Goal: Task Accomplishment & Management: Use online tool/utility

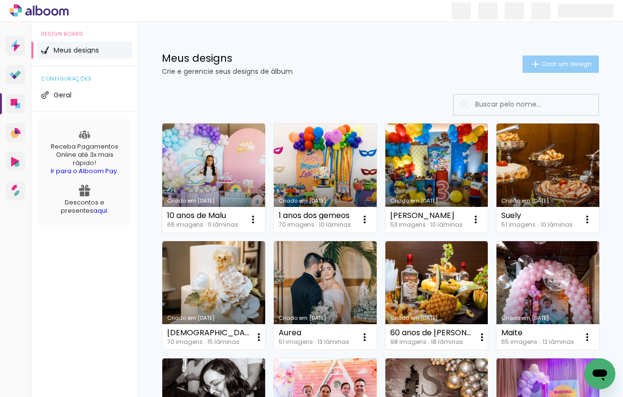
click at [542, 69] on paper-button "Criar um design" at bounding box center [560, 63] width 76 height 17
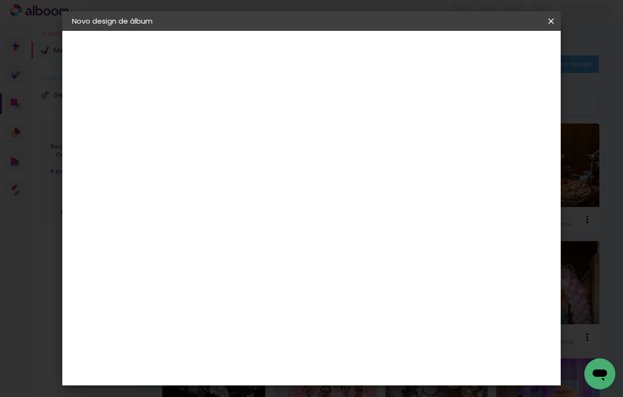
click at [230, 133] on input at bounding box center [230, 129] width 0 height 15
type input "[PERSON_NAME]"
type paper-input "[PERSON_NAME]"
click at [0, 0] on slot "Avançar" at bounding box center [0, 0] width 0 height 0
click at [243, 195] on div "3" at bounding box center [254, 201] width 104 height 13
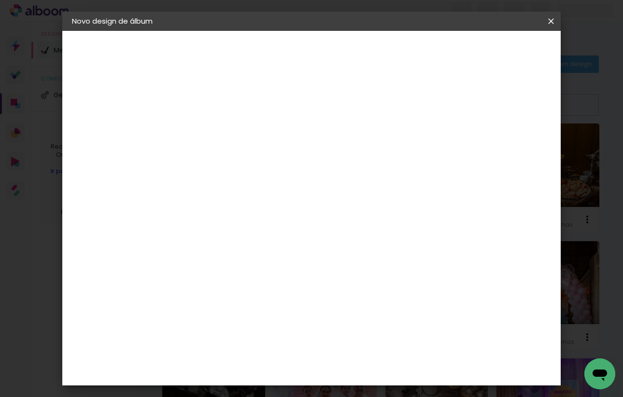
click at [243, 190] on div at bounding box center [254, 190] width 97 height 1
type input "proa"
type paper-input "proa"
click at [243, 214] on div "Proalbuns" at bounding box center [242, 218] width 38 height 8
click at [0, 0] on slot "Tamanho Livre" at bounding box center [0, 0] width 0 height 0
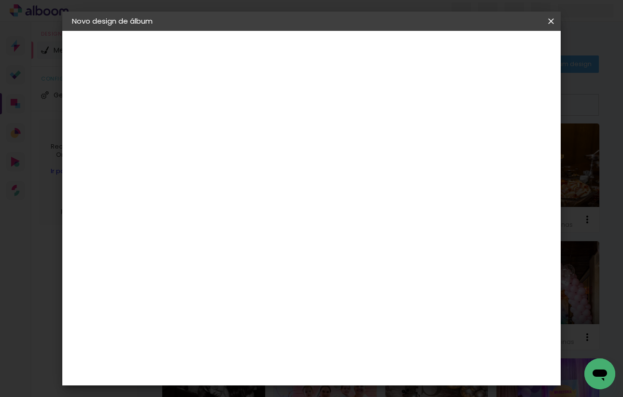
click at [385, 46] on paper-button "Avançar" at bounding box center [360, 51] width 47 height 16
click at [439, 51] on paper-button "Voltar" at bounding box center [419, 51] width 39 height 16
click at [385, 57] on div "Voltar Avançar" at bounding box center [337, 51] width 96 height 16
click at [284, 180] on input "proa" at bounding box center [245, 184] width 78 height 12
click at [262, 217] on div "Proalbuns" at bounding box center [242, 218] width 38 height 8
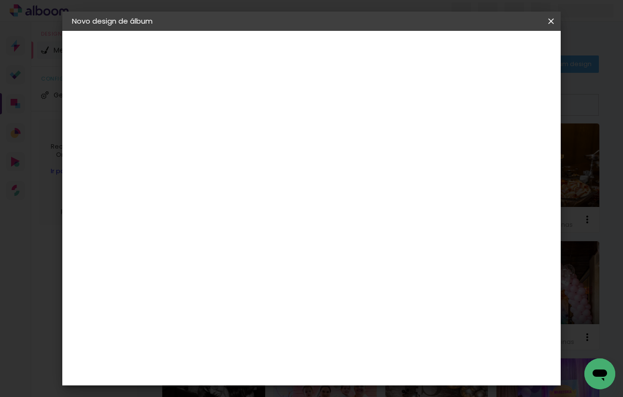
click at [0, 0] on slot "Avançar" at bounding box center [0, 0] width 0 height 0
click at [295, 298] on span "25 × 25" at bounding box center [272, 308] width 45 height 20
click at [0, 0] on slot "Avançar" at bounding box center [0, 0] width 0 height 0
click at [498, 52] on span "Iniciar design" at bounding box center [476, 51] width 44 height 7
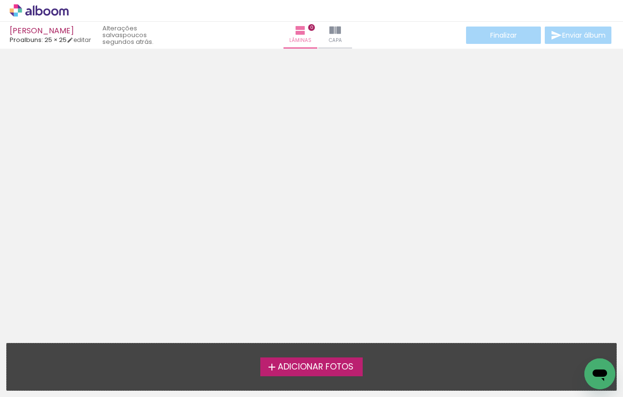
click at [309, 375] on label "Adicionar Fotos" at bounding box center [311, 367] width 103 height 18
click at [0, 0] on input "file" at bounding box center [0, 0] width 0 height 0
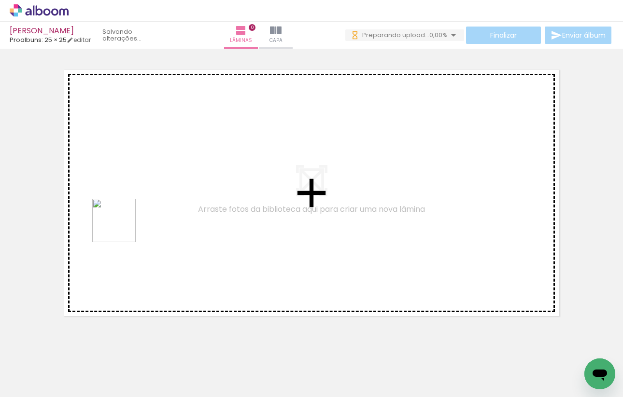
drag, startPoint x: 98, startPoint y: 370, endPoint x: 121, endPoint y: 228, distance: 143.1
click at [121, 228] on quentale-workspace at bounding box center [311, 198] width 623 height 397
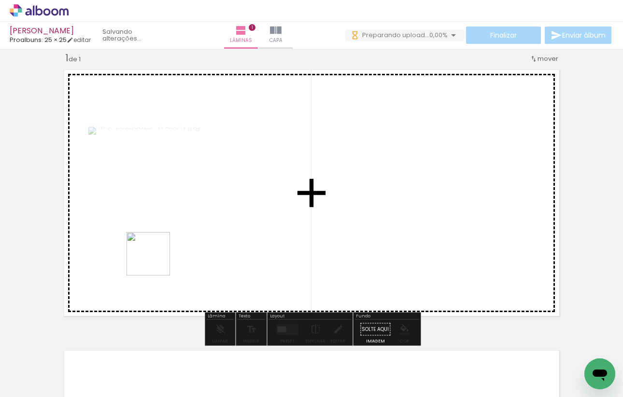
drag, startPoint x: 155, startPoint y: 371, endPoint x: 155, endPoint y: 232, distance: 139.0
click at [155, 232] on quentale-workspace at bounding box center [311, 198] width 623 height 397
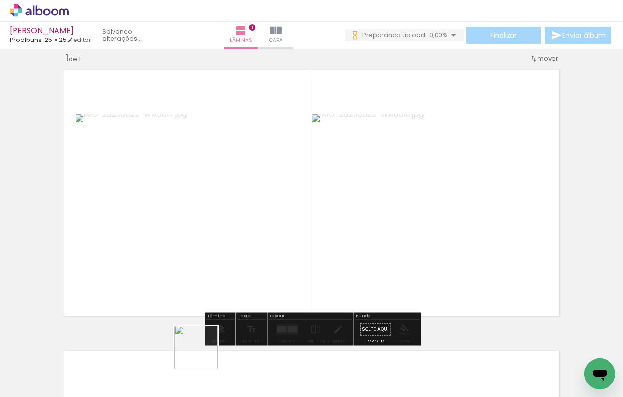
drag, startPoint x: 203, startPoint y: 364, endPoint x: 203, endPoint y: 245, distance: 119.7
click at [203, 245] on quentale-workspace at bounding box center [311, 198] width 623 height 397
drag, startPoint x: 325, startPoint y: 367, endPoint x: 319, endPoint y: 234, distance: 133.3
click at [319, 234] on quentale-workspace at bounding box center [311, 198] width 623 height 397
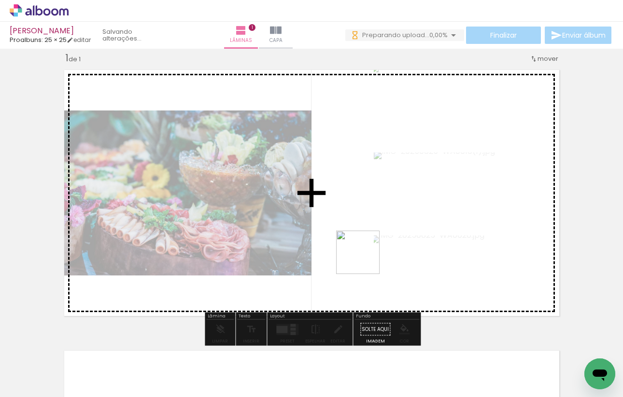
drag, startPoint x: 370, startPoint y: 367, endPoint x: 364, endPoint y: 256, distance: 111.1
click at [364, 256] on quentale-workspace at bounding box center [311, 198] width 623 height 397
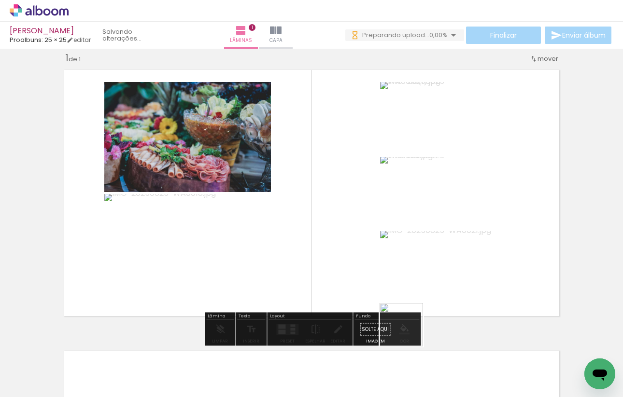
drag, startPoint x: 429, startPoint y: 372, endPoint x: 374, endPoint y: 250, distance: 133.3
click at [374, 249] on quentale-workspace at bounding box center [311, 198] width 623 height 397
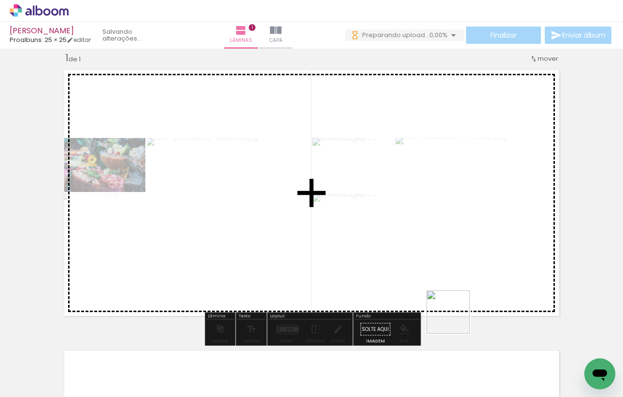
click at [439, 270] on quentale-workspace at bounding box center [311, 198] width 623 height 397
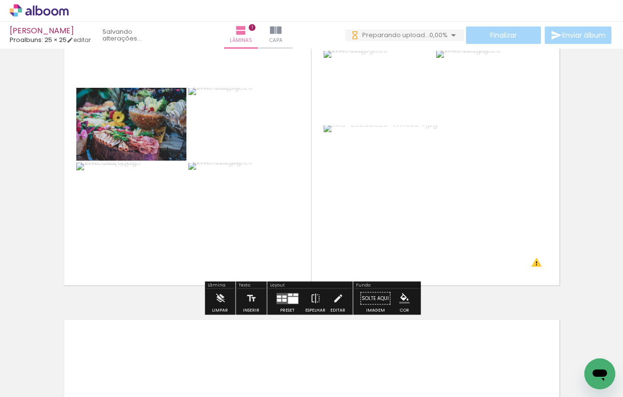
scroll to position [0, 300]
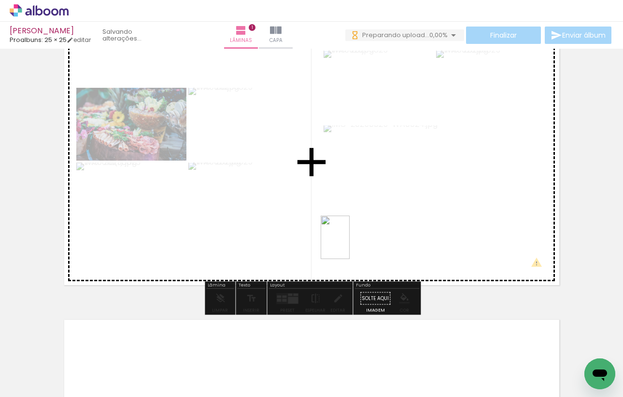
drag, startPoint x: 349, startPoint y: 370, endPoint x: 349, endPoint y: 245, distance: 125.5
click at [349, 245] on quentale-workspace at bounding box center [311, 198] width 623 height 397
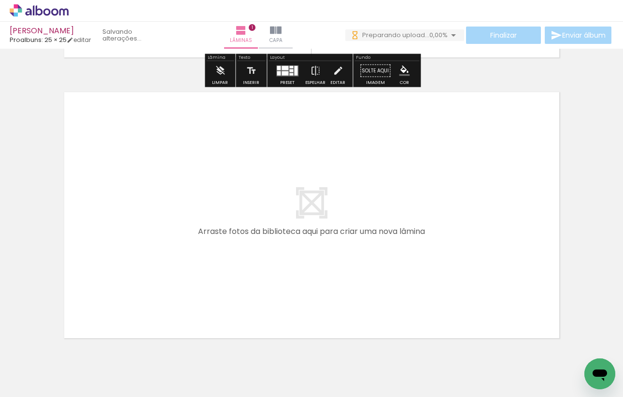
scroll to position [272, 0]
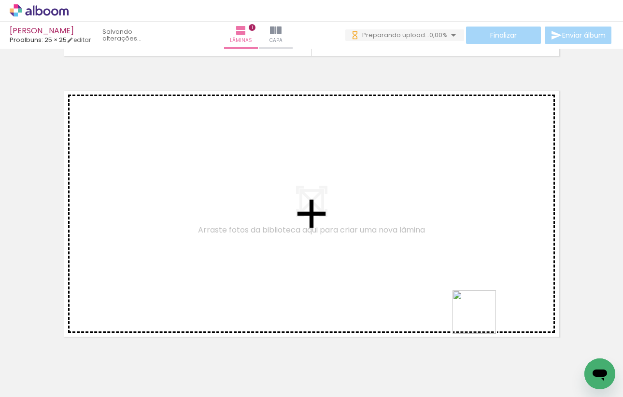
click at [456, 245] on quentale-workspace at bounding box center [311, 198] width 623 height 397
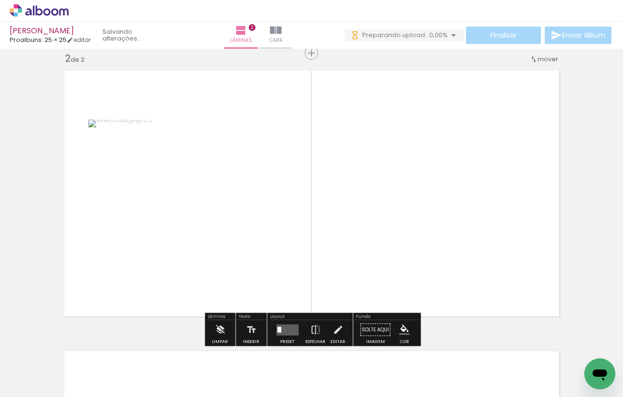
scroll to position [293, 0]
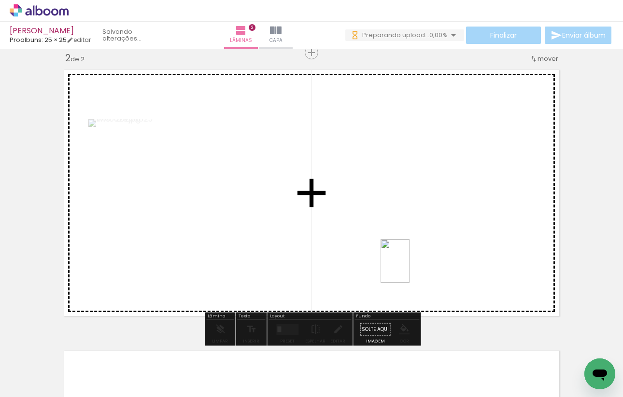
drag, startPoint x: 553, startPoint y: 360, endPoint x: 409, endPoint y: 268, distance: 169.9
click at [409, 268] on quentale-workspace at bounding box center [311, 198] width 623 height 397
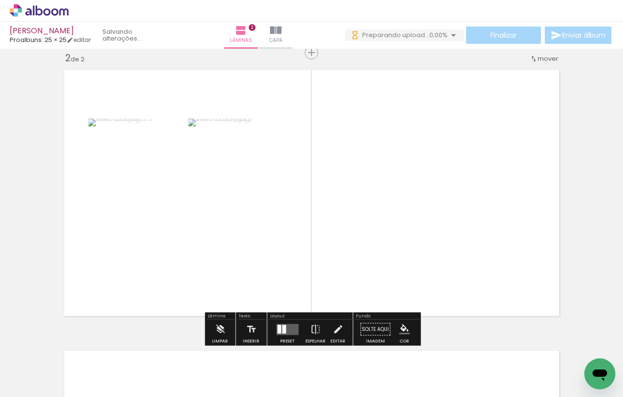
scroll to position [0, 419]
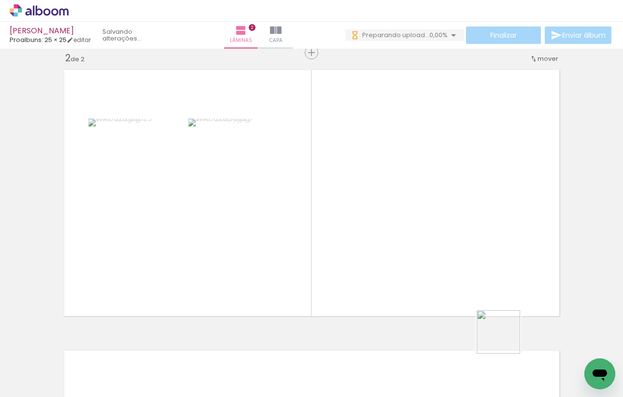
click at [409, 265] on quentale-workspace at bounding box center [311, 198] width 623 height 397
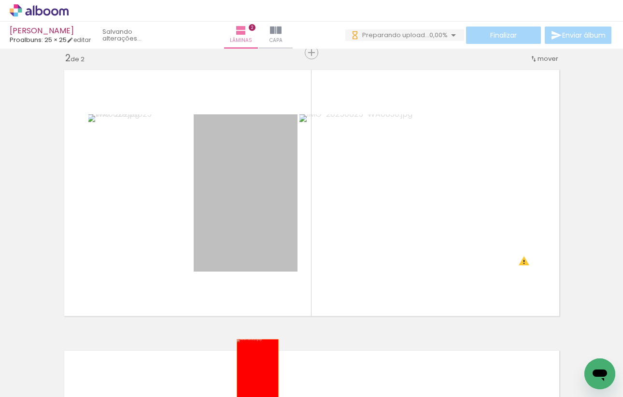
drag, startPoint x: 253, startPoint y: 214, endPoint x: 255, endPoint y: 369, distance: 154.4
click at [255, 369] on quentale-workspace at bounding box center [311, 198] width 623 height 397
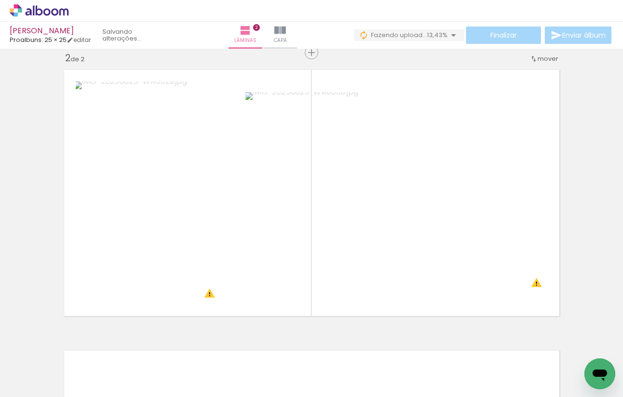
scroll to position [0, 486]
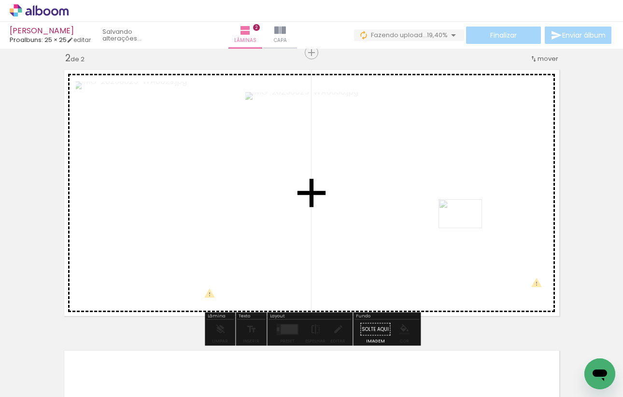
drag, startPoint x: 477, startPoint y: 374, endPoint x: 467, endPoint y: 228, distance: 145.6
click at [467, 228] on quentale-workspace at bounding box center [311, 198] width 623 height 397
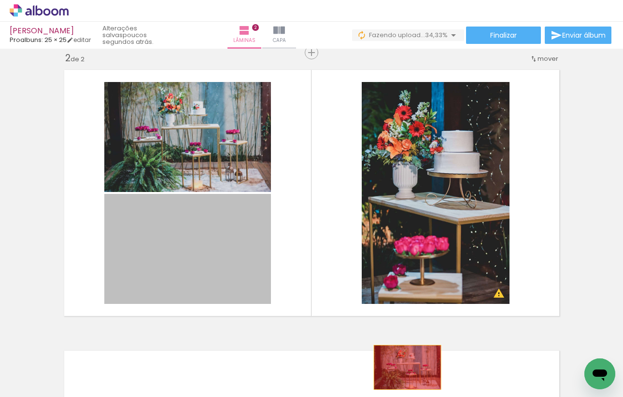
drag, startPoint x: 215, startPoint y: 233, endPoint x: 406, endPoint y: 366, distance: 232.3
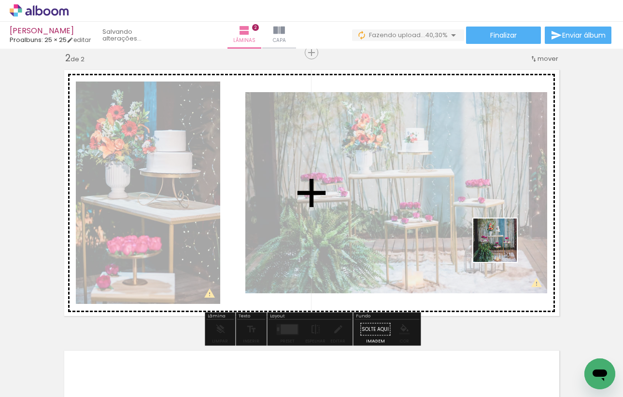
drag, startPoint x: 549, startPoint y: 372, endPoint x: 496, endPoint y: 233, distance: 148.3
click at [496, 233] on quentale-workspace at bounding box center [311, 198] width 623 height 397
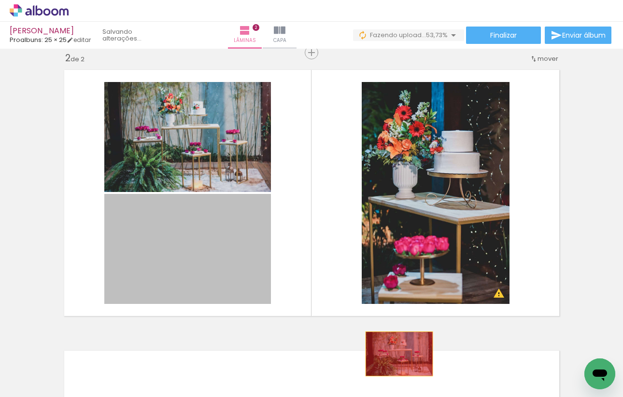
drag, startPoint x: 235, startPoint y: 244, endPoint x: 398, endPoint y: 353, distance: 196.6
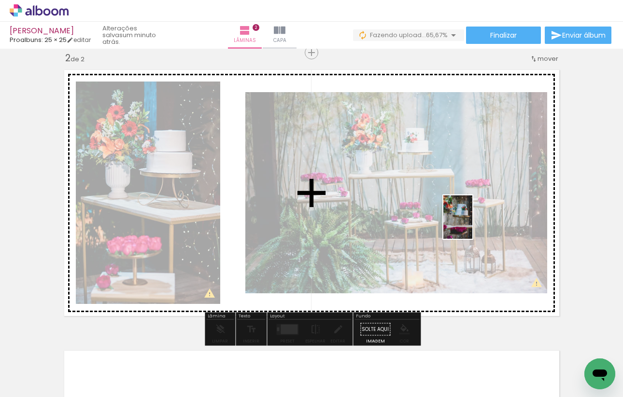
drag, startPoint x: 583, startPoint y: 352, endPoint x: 471, endPoint y: 225, distance: 169.2
click at [471, 225] on quentale-workspace at bounding box center [311, 198] width 623 height 397
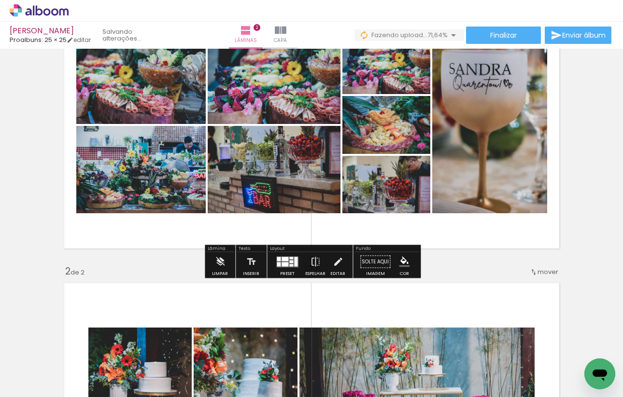
scroll to position [69, 0]
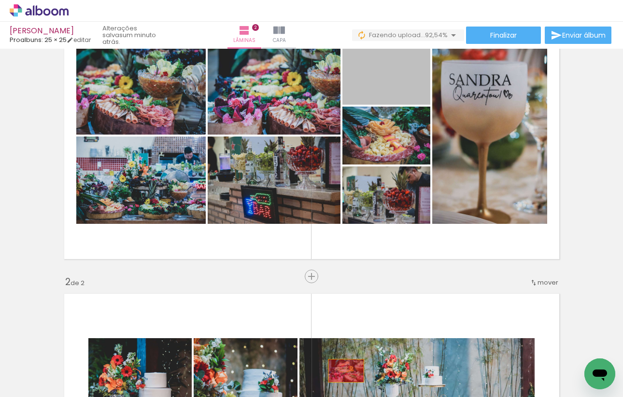
drag, startPoint x: 403, startPoint y: 79, endPoint x: 345, endPoint y: 370, distance: 296.8
click at [345, 370] on quentale-workspace at bounding box center [311, 198] width 623 height 397
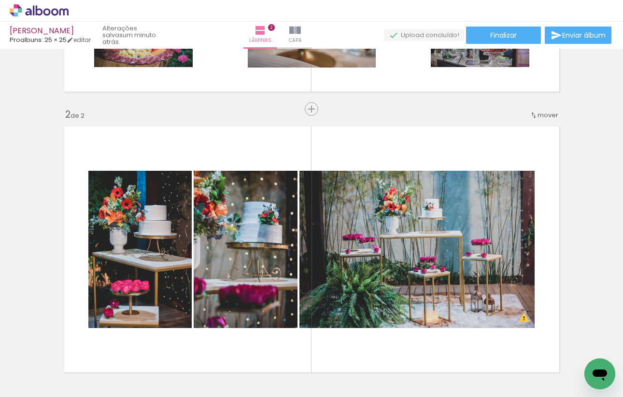
scroll to position [0, 702]
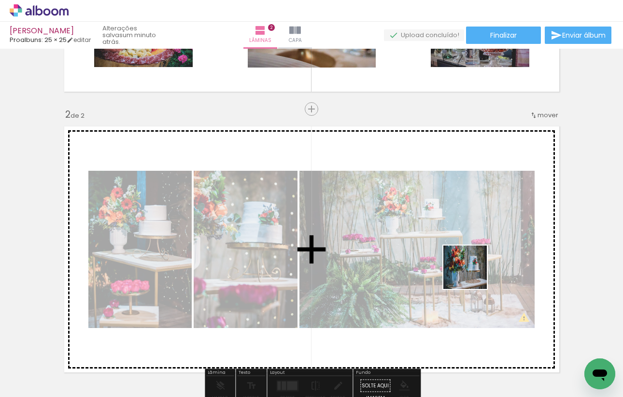
drag, startPoint x: 532, startPoint y: 363, endPoint x: 470, endPoint y: 273, distance: 109.2
click at [470, 273] on quentale-workspace at bounding box center [311, 198] width 623 height 397
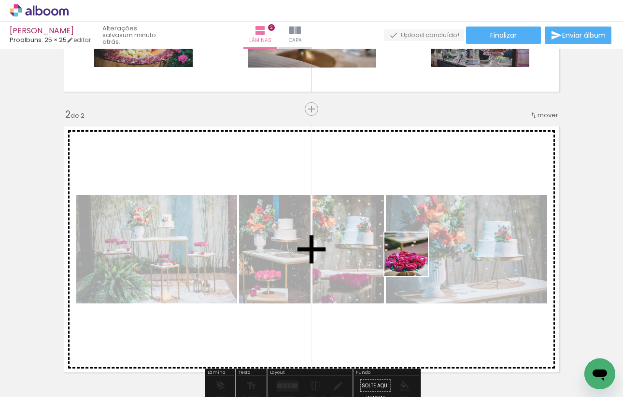
drag, startPoint x: 425, startPoint y: 366, endPoint x: 412, endPoint y: 262, distance: 104.6
click at [412, 262] on quentale-workspace at bounding box center [311, 198] width 623 height 397
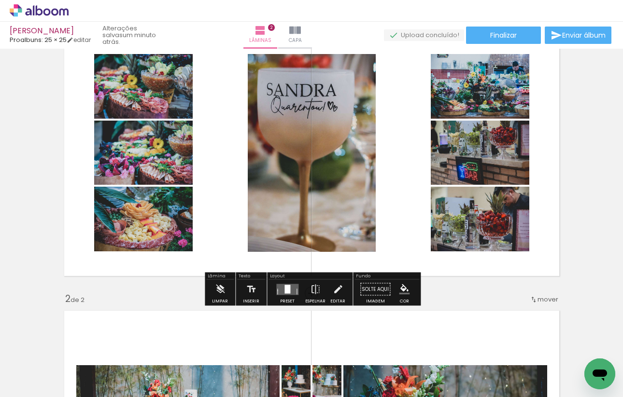
scroll to position [53, 0]
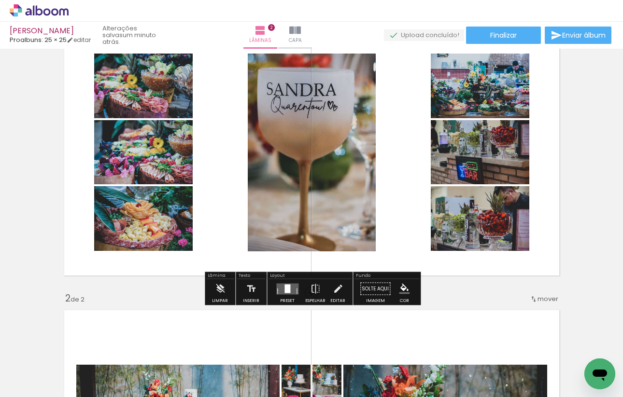
click at [287, 288] on div at bounding box center [287, 288] width 6 height 9
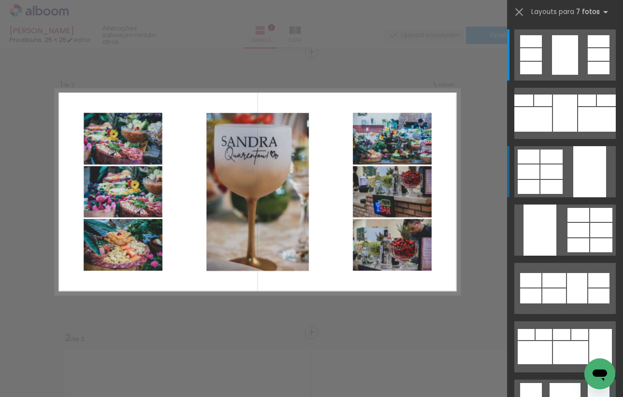
scroll to position [12, 0]
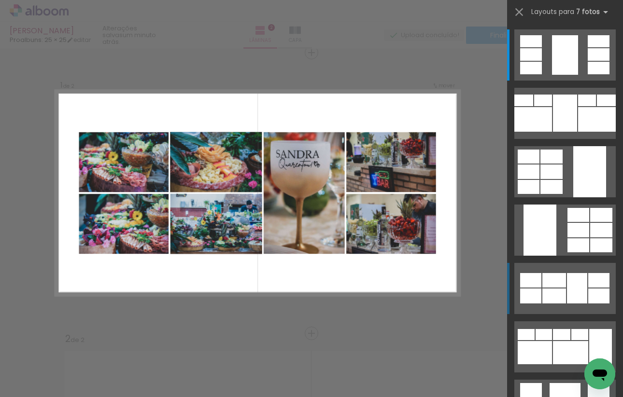
click at [570, 284] on div at bounding box center [577, 288] width 20 height 30
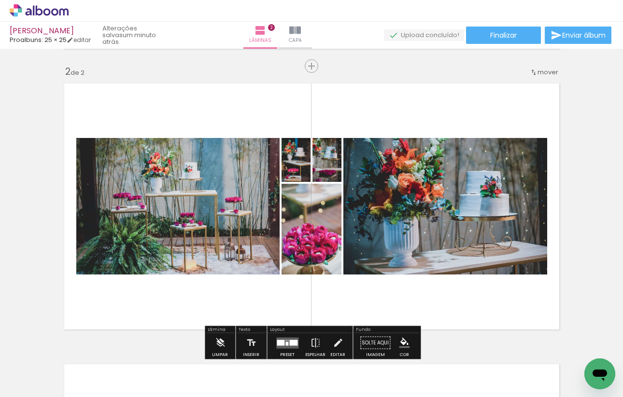
scroll to position [295, 0]
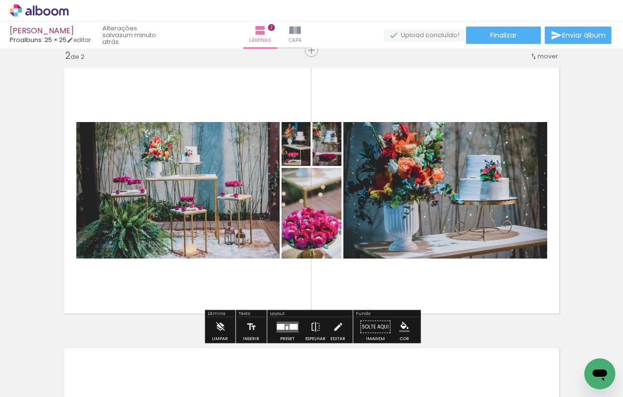
click at [285, 324] on div at bounding box center [285, 324] width 1 height 1
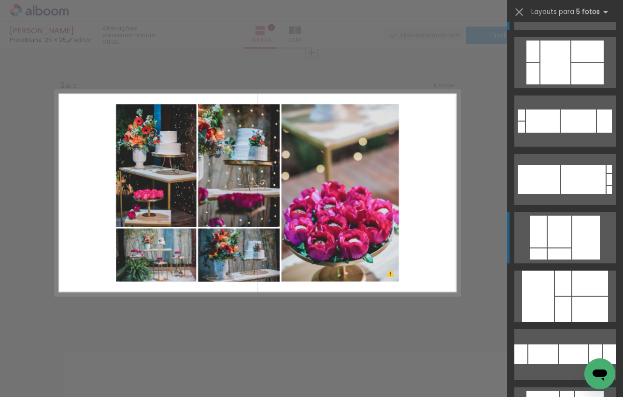
scroll to position [55, 0]
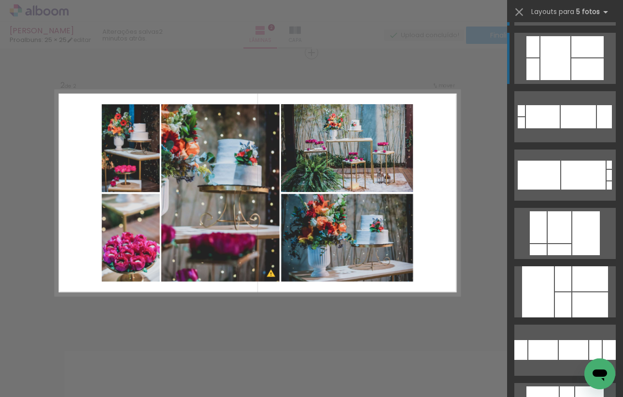
click at [584, 65] on div at bounding box center [587, 69] width 32 height 22
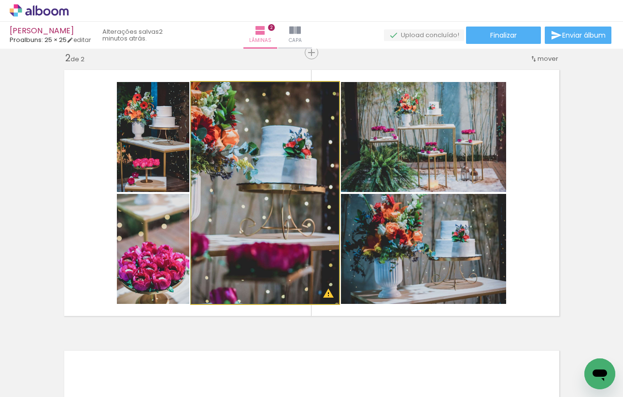
click at [285, 173] on quentale-photo at bounding box center [265, 193] width 148 height 222
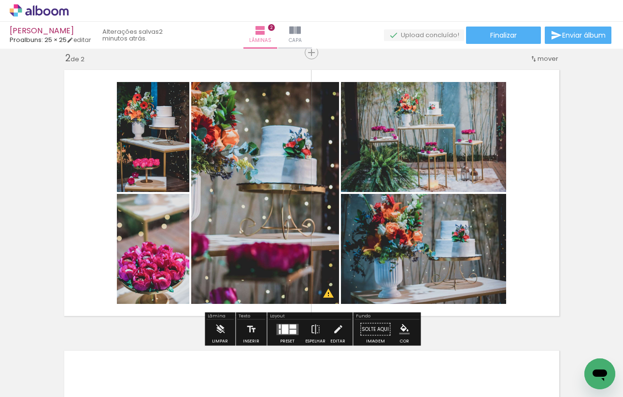
click at [285, 173] on quentale-photo at bounding box center [265, 193] width 148 height 222
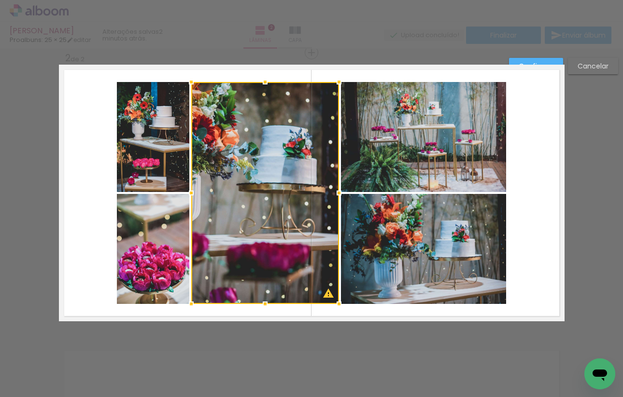
click at [285, 173] on div at bounding box center [265, 193] width 148 height 222
click at [582, 159] on div "Confirmar Cancelar" at bounding box center [311, 189] width 623 height 866
click at [551, 60] on paper-button "Confirmar" at bounding box center [536, 66] width 54 height 16
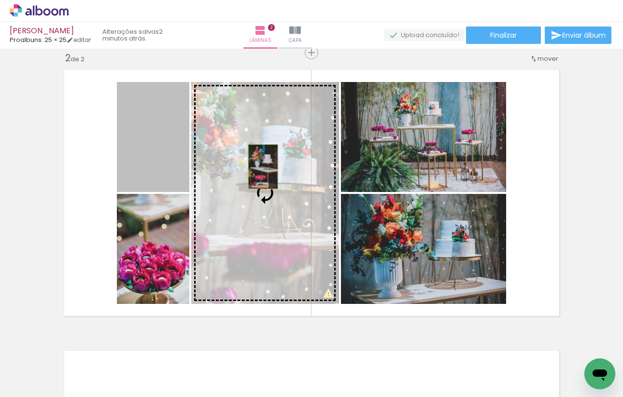
drag, startPoint x: 144, startPoint y: 153, endPoint x: 263, endPoint y: 166, distance: 119.5
click at [0, 0] on slot at bounding box center [0, 0] width 0 height 0
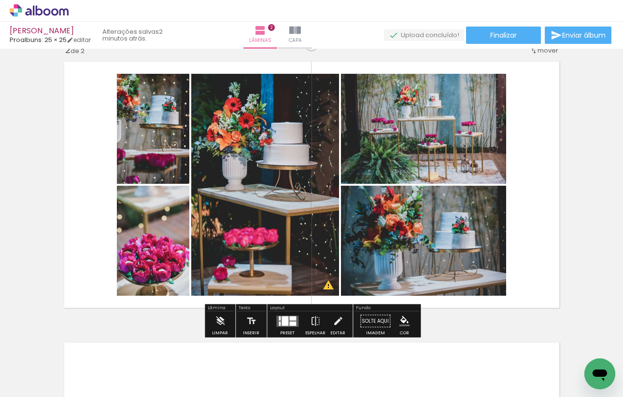
scroll to position [303, 0]
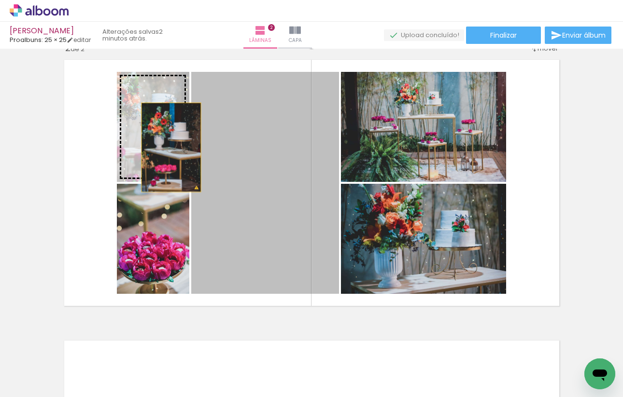
drag, startPoint x: 292, startPoint y: 213, endPoint x: 171, endPoint y: 147, distance: 137.8
click at [0, 0] on slot at bounding box center [0, 0] width 0 height 0
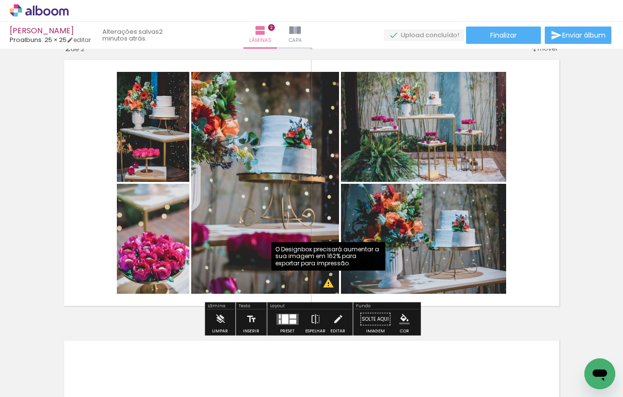
click at [329, 285] on quentale-photo at bounding box center [265, 183] width 148 height 222
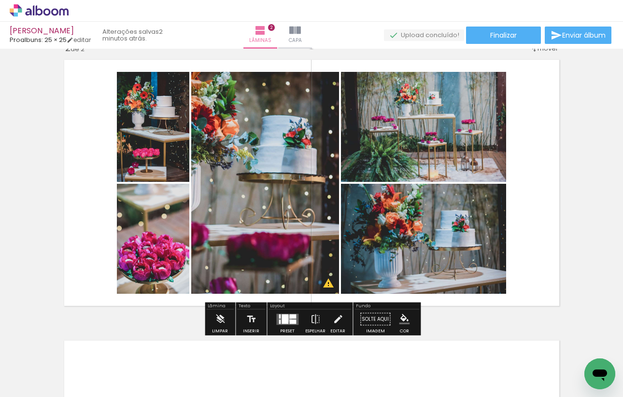
click at [286, 318] on quentale-layouter at bounding box center [287, 319] width 22 height 11
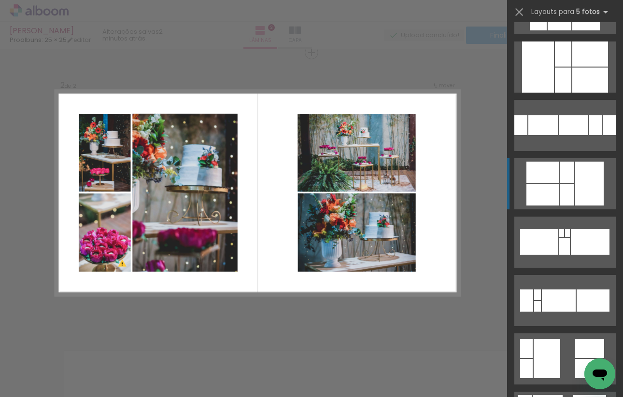
scroll to position [283, 0]
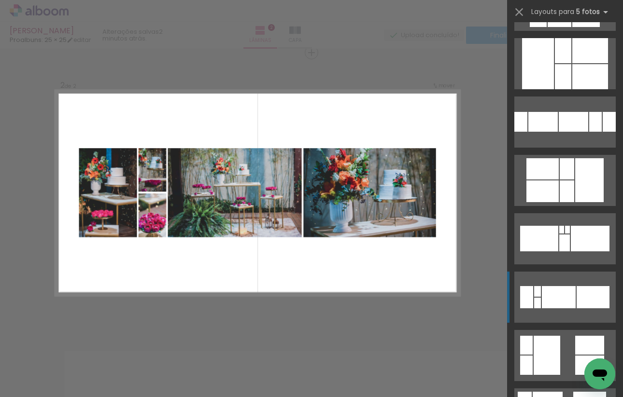
click at [558, 293] on div at bounding box center [558, 297] width 34 height 22
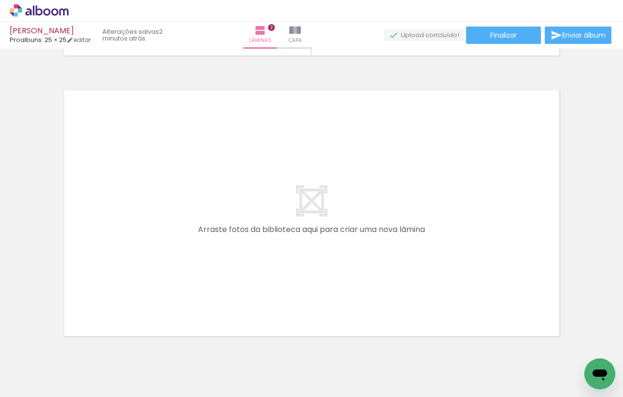
scroll to position [0, 0]
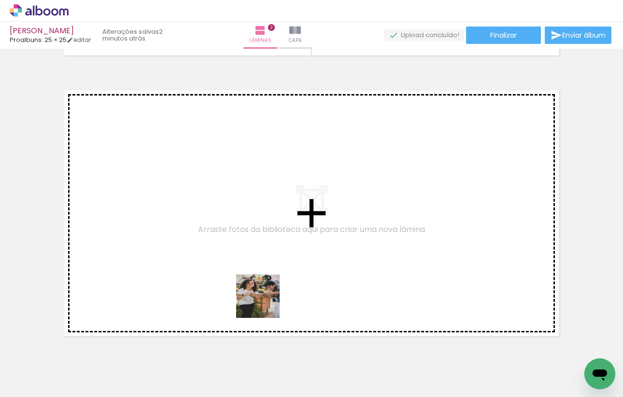
drag, startPoint x: 278, startPoint y: 365, endPoint x: 254, endPoint y: 257, distance: 110.7
click at [254, 257] on quentale-workspace at bounding box center [311, 198] width 623 height 397
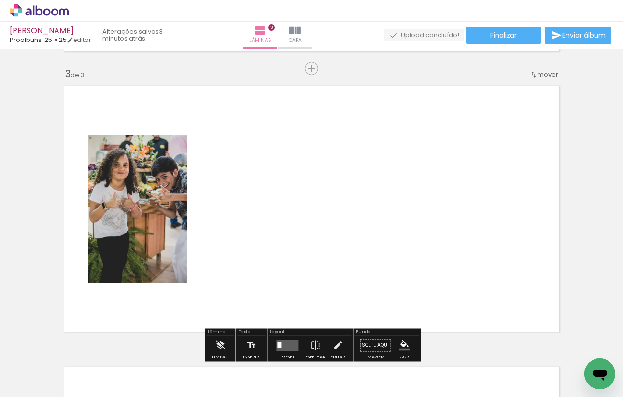
scroll to position [563, 0]
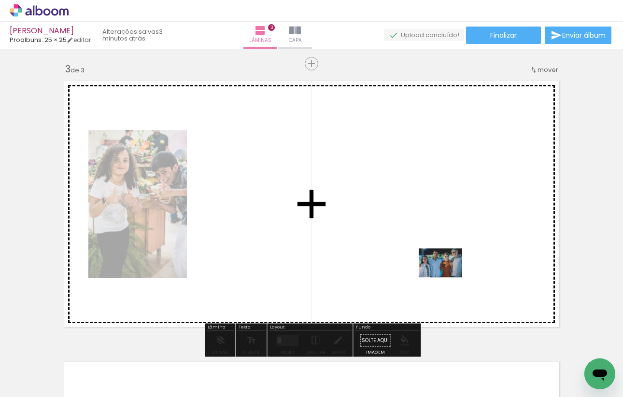
click at [447, 277] on quentale-workspace at bounding box center [311, 198] width 623 height 397
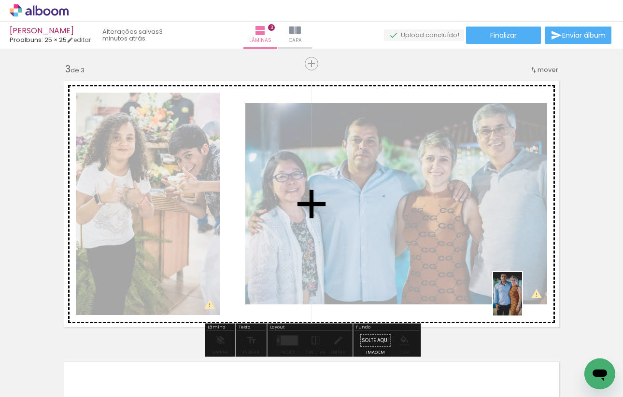
drag, startPoint x: 582, startPoint y: 363, endPoint x: 521, endPoint y: 301, distance: 87.0
click at [521, 301] on quentale-workspace at bounding box center [311, 198] width 623 height 397
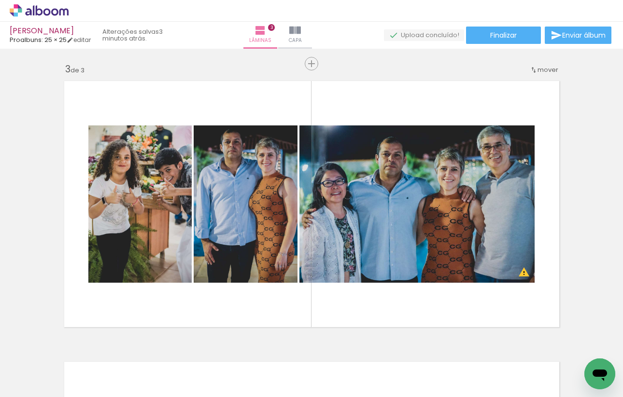
scroll to position [0, 322]
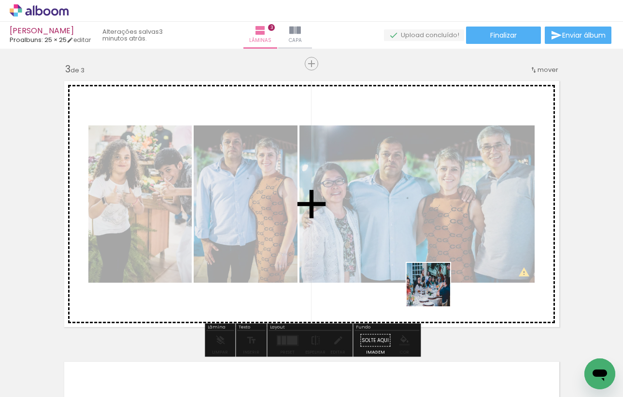
drag, startPoint x: 435, startPoint y: 371, endPoint x: 436, endPoint y: 263, distance: 108.1
click at [436, 263] on quentale-workspace at bounding box center [311, 198] width 623 height 397
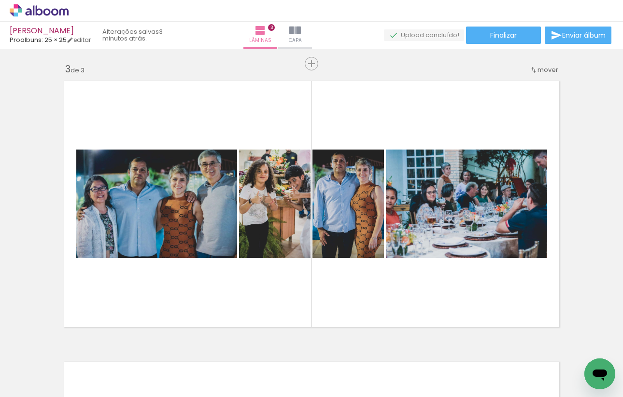
scroll to position [0, 916]
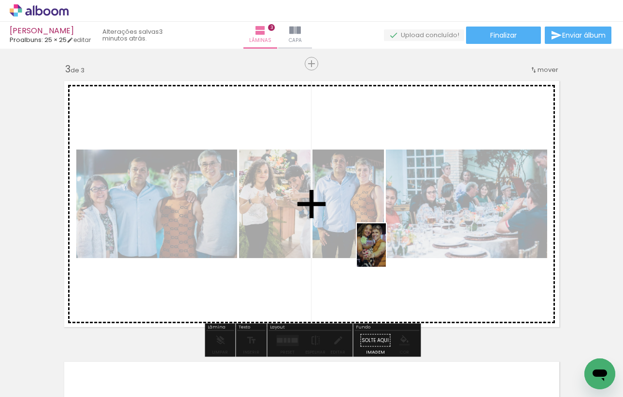
drag, startPoint x: 378, startPoint y: 365, endPoint x: 386, endPoint y: 252, distance: 112.7
click at [386, 252] on quentale-workspace at bounding box center [311, 198] width 623 height 397
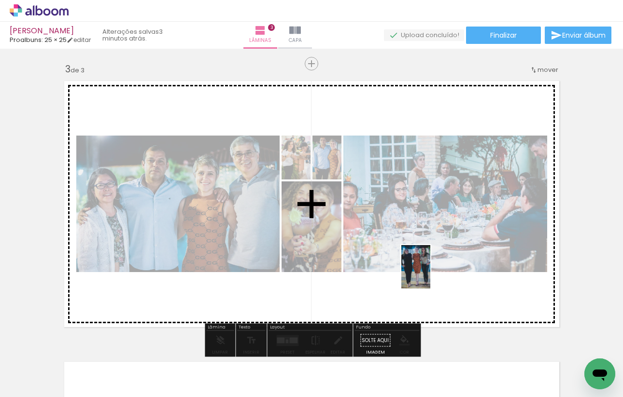
drag, startPoint x: 430, startPoint y: 370, endPoint x: 429, endPoint y: 269, distance: 100.9
click at [429, 269] on quentale-workspace at bounding box center [311, 198] width 623 height 397
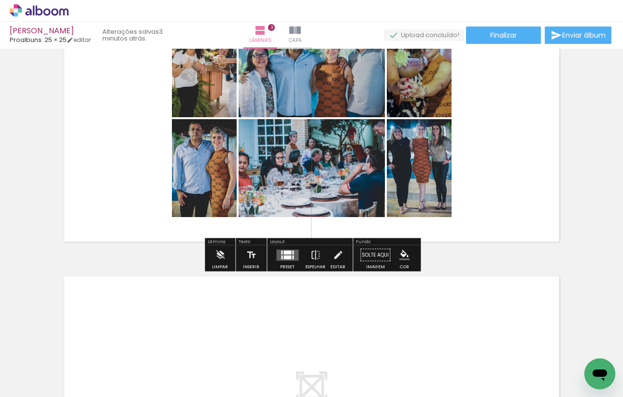
scroll to position [651, 0]
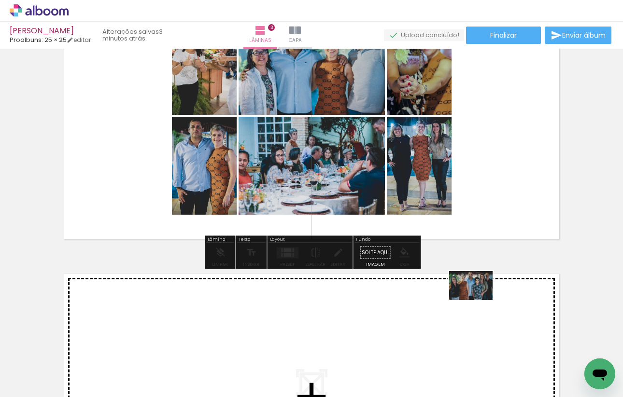
drag, startPoint x: 478, startPoint y: 363, endPoint x: 478, endPoint y: 300, distance: 62.7
click at [478, 300] on quentale-workspace at bounding box center [311, 198] width 623 height 397
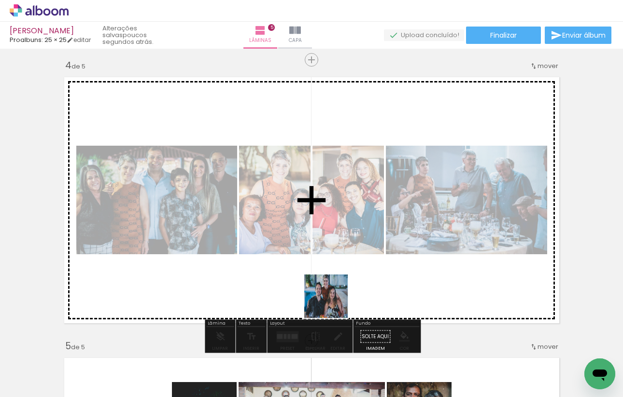
drag, startPoint x: 333, startPoint y: 376, endPoint x: 332, endPoint y: 265, distance: 111.0
click at [332, 265] on quentale-workspace at bounding box center [311, 198] width 623 height 397
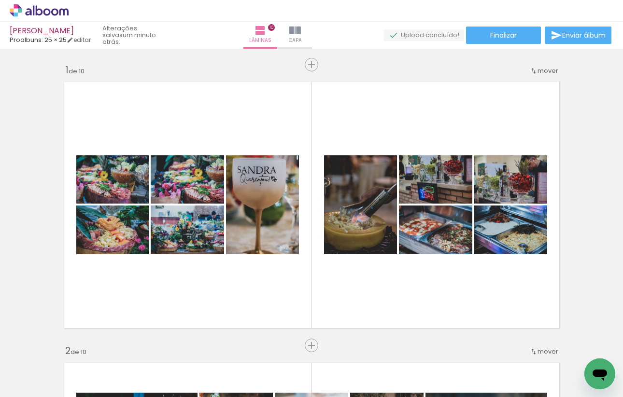
scroll to position [0, 2182]
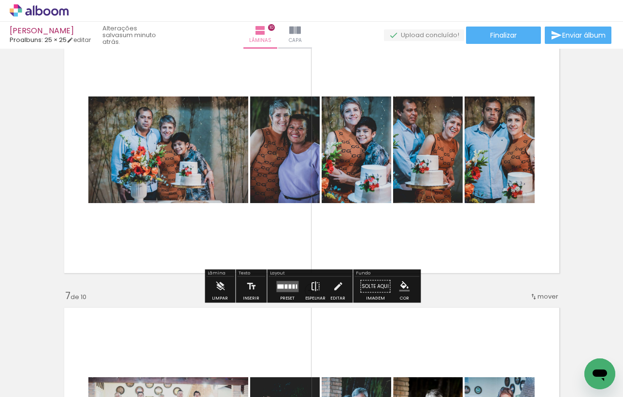
click at [315, 284] on iron-icon at bounding box center [315, 286] width 11 height 19
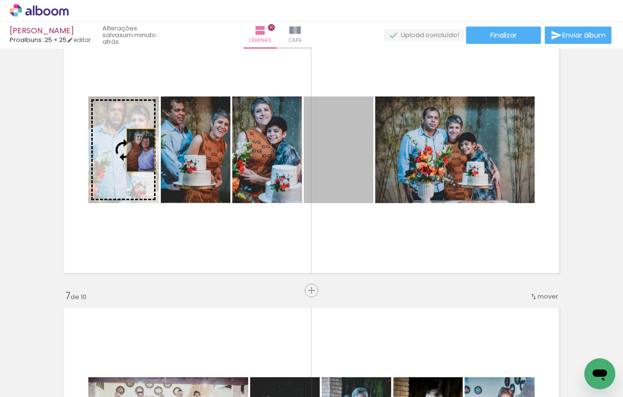
drag, startPoint x: 352, startPoint y: 150, endPoint x: 141, endPoint y: 151, distance: 211.4
click at [0, 0] on slot at bounding box center [0, 0] width 0 height 0
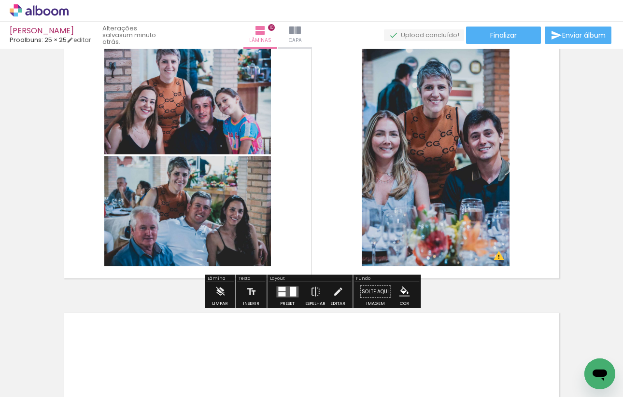
scroll to position [0, 2660]
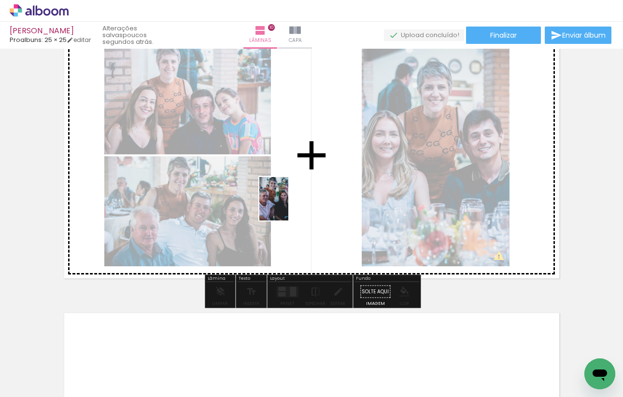
drag, startPoint x: 197, startPoint y: 367, endPoint x: 287, endPoint y: 206, distance: 184.7
click at [287, 206] on quentale-workspace at bounding box center [311, 198] width 623 height 397
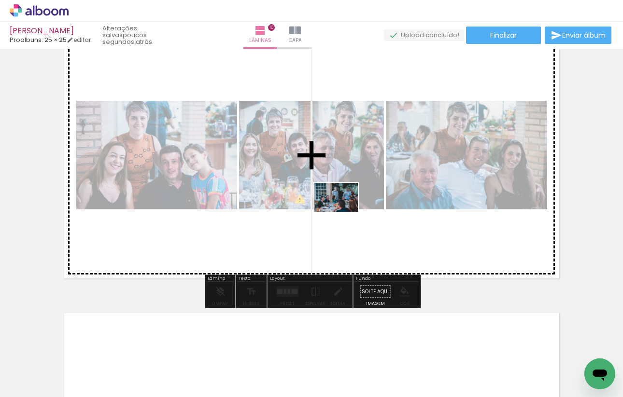
drag, startPoint x: 305, startPoint y: 367, endPoint x: 342, endPoint y: 212, distance: 159.7
click at [342, 212] on quentale-workspace at bounding box center [311, 198] width 623 height 397
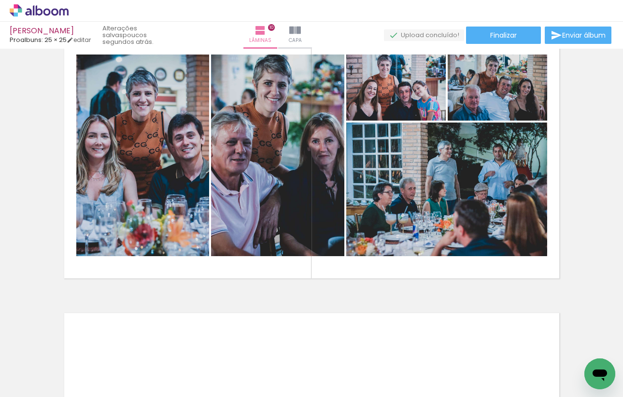
scroll to position [0, 3081]
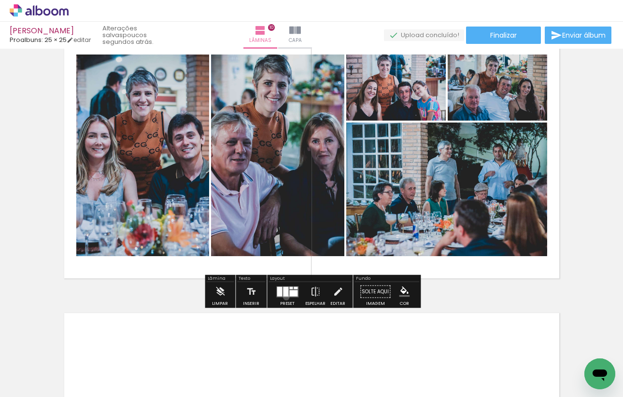
click at [284, 297] on div at bounding box center [287, 291] width 26 height 19
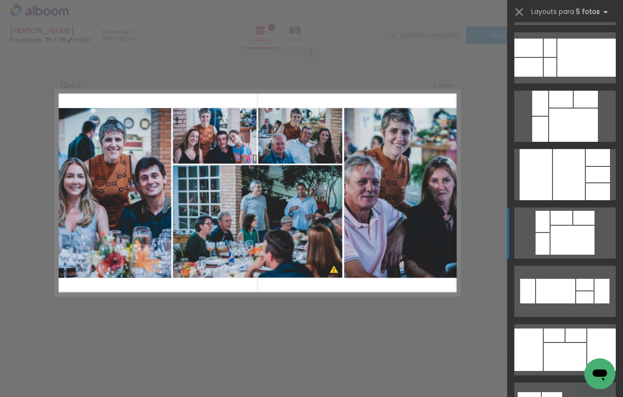
scroll to position [183, 0]
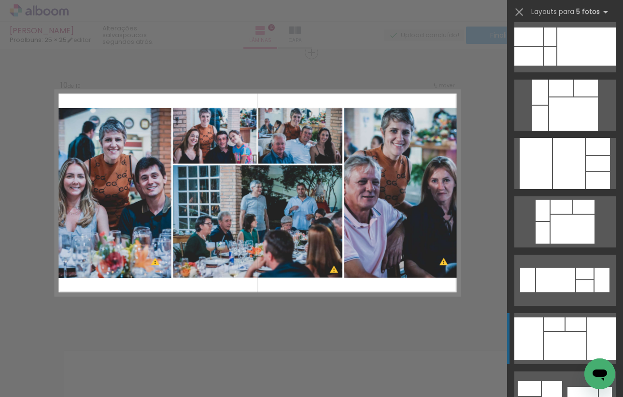
click at [571, 330] on div at bounding box center [575, 325] width 21 height 14
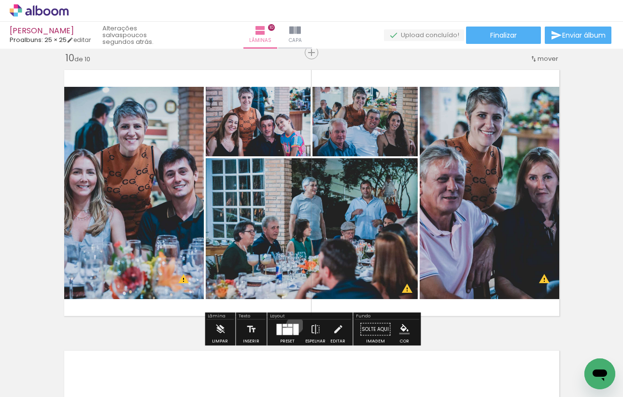
click at [293, 325] on div at bounding box center [295, 329] width 5 height 11
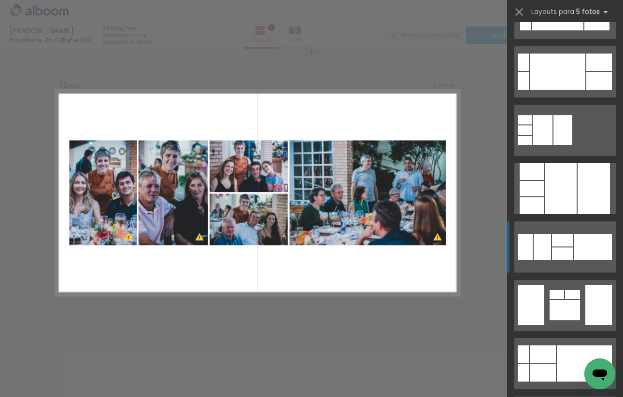
scroll to position [743, 0]
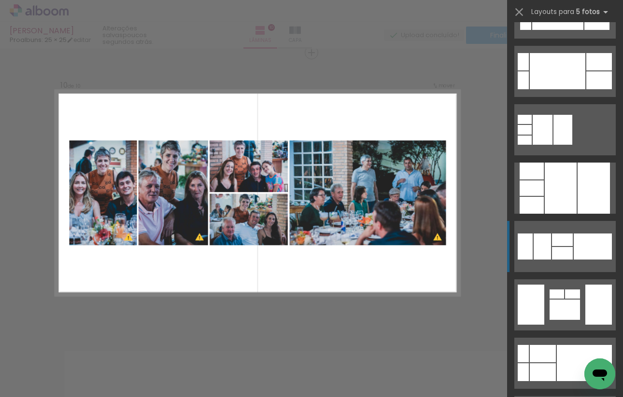
click at [561, 256] on div at bounding box center [562, 253] width 21 height 13
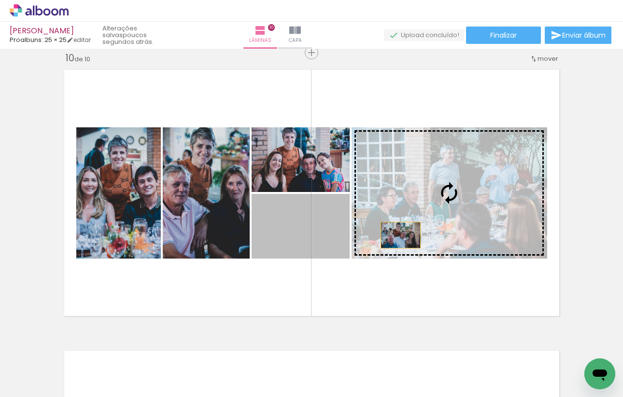
drag, startPoint x: 317, startPoint y: 233, endPoint x: 401, endPoint y: 235, distance: 84.0
click at [0, 0] on slot at bounding box center [0, 0] width 0 height 0
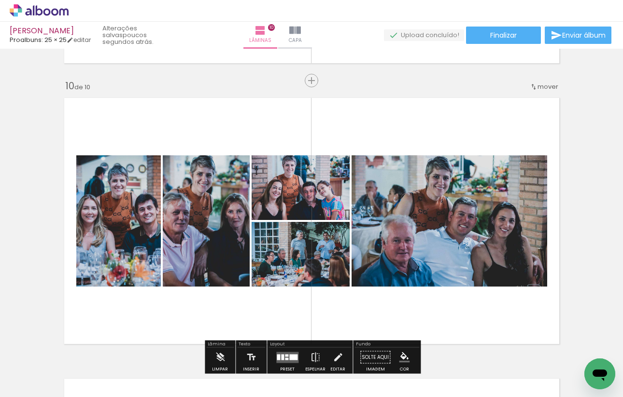
scroll to position [2503, 0]
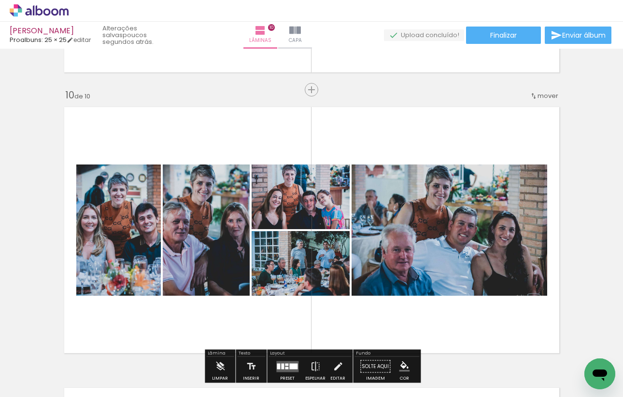
click at [542, 97] on span "mover" at bounding box center [547, 95] width 21 height 9
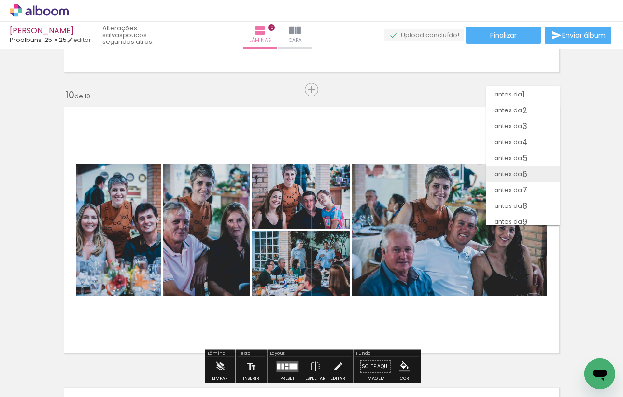
click at [522, 166] on span "6" at bounding box center [524, 174] width 5 height 16
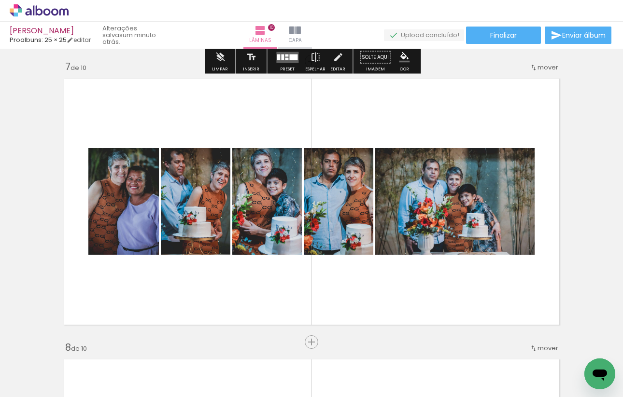
scroll to position [1693, 0]
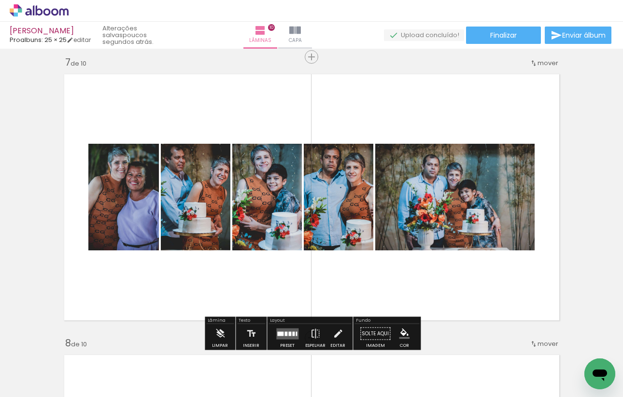
click at [546, 63] on span "mover" at bounding box center [547, 62] width 21 height 9
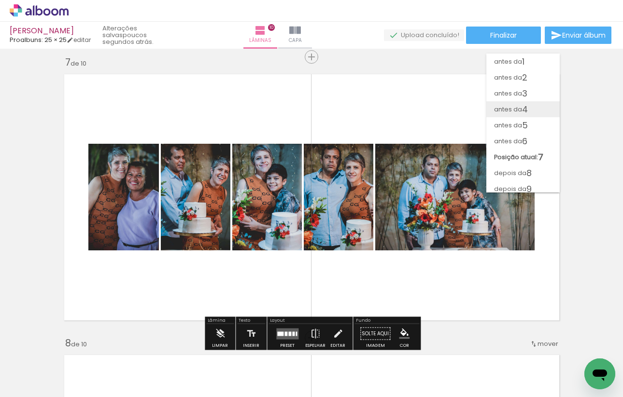
click at [527, 111] on span "4" at bounding box center [525, 109] width 6 height 16
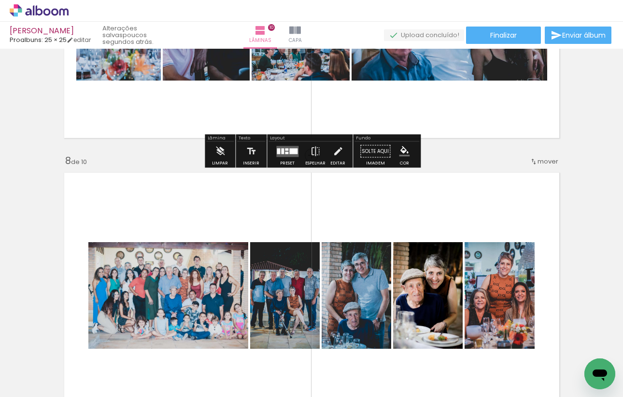
scroll to position [1876, 0]
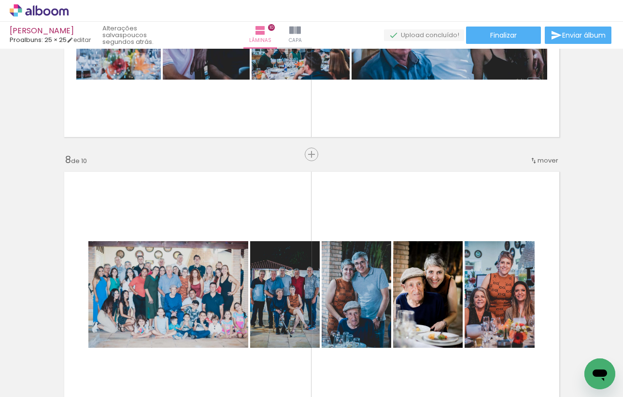
click at [543, 161] on span "mover" at bounding box center [547, 160] width 21 height 9
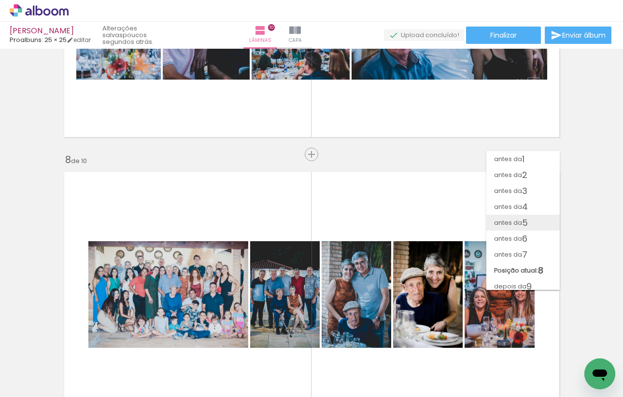
click at [529, 223] on paper-item "antes da 5" at bounding box center [522, 223] width 73 height 16
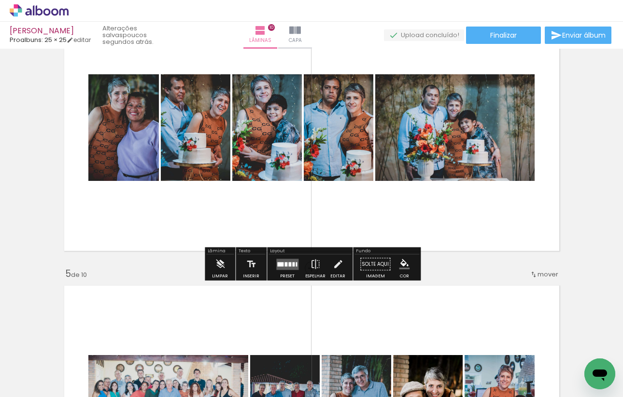
scroll to position [921, 0]
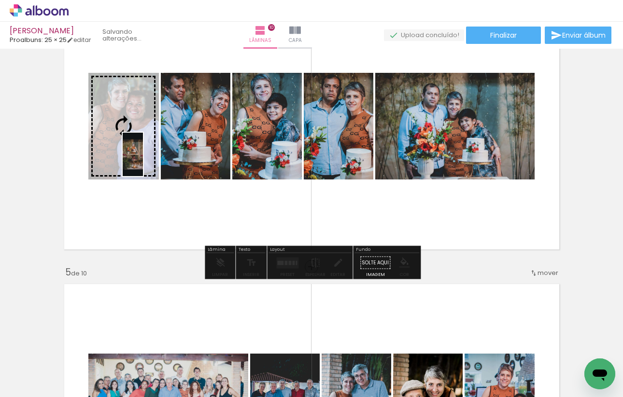
drag, startPoint x: 536, startPoint y: 367, endPoint x: 152, endPoint y: 163, distance: 435.0
click at [152, 163] on quentale-workspace at bounding box center [311, 198] width 623 height 397
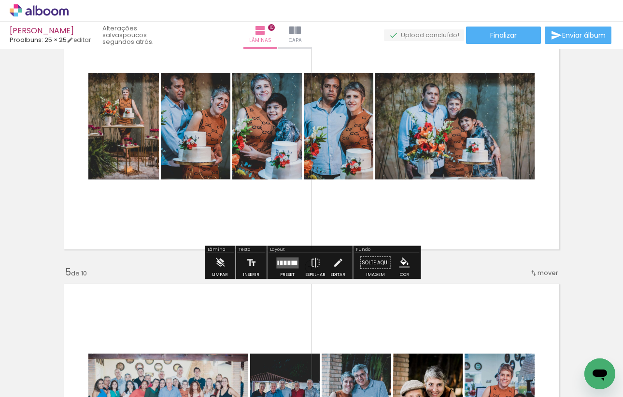
click at [0, 0] on slot "P&B" at bounding box center [0, 0] width 0 height 0
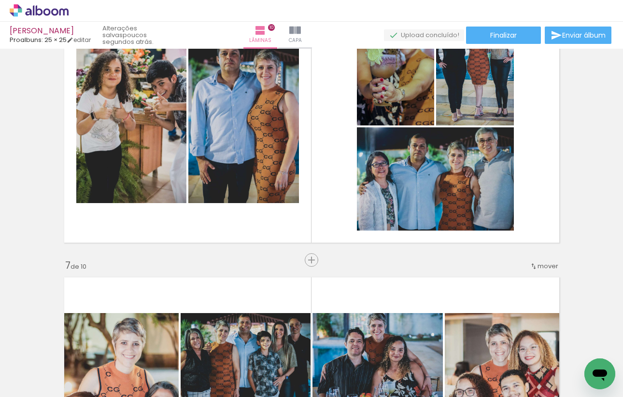
scroll to position [0, 2703]
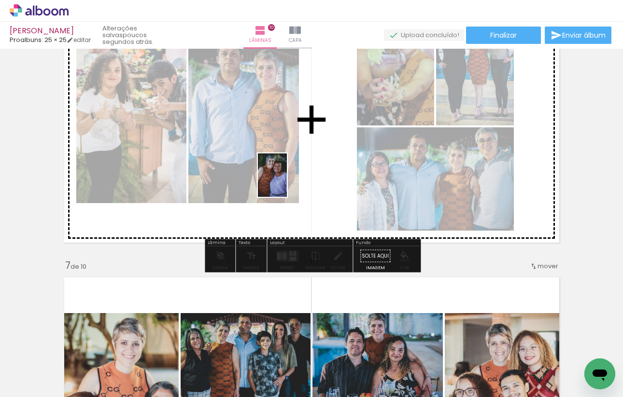
drag, startPoint x: 208, startPoint y: 368, endPoint x: 287, endPoint y: 183, distance: 200.6
click at [287, 183] on quentale-workspace at bounding box center [311, 198] width 623 height 397
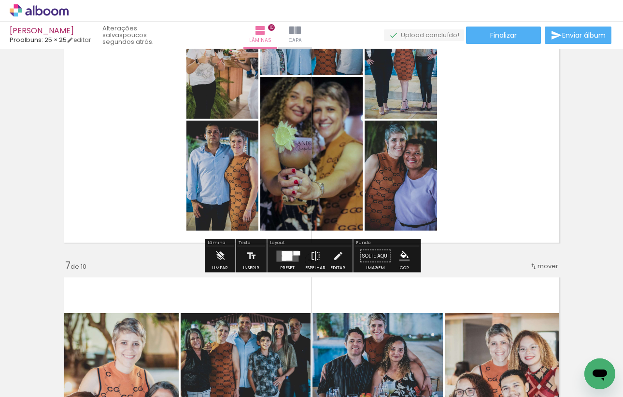
click at [289, 258] on div at bounding box center [287, 255] width 10 height 9
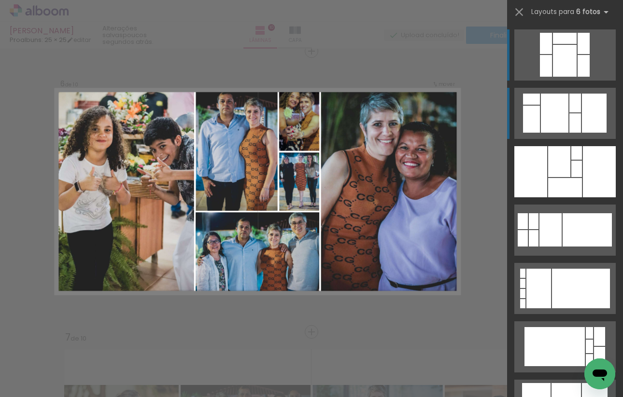
scroll to position [1416, 0]
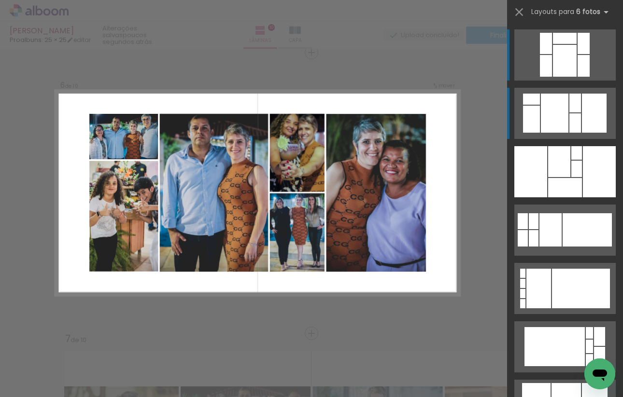
click at [568, 123] on quentale-layouter at bounding box center [564, 113] width 101 height 51
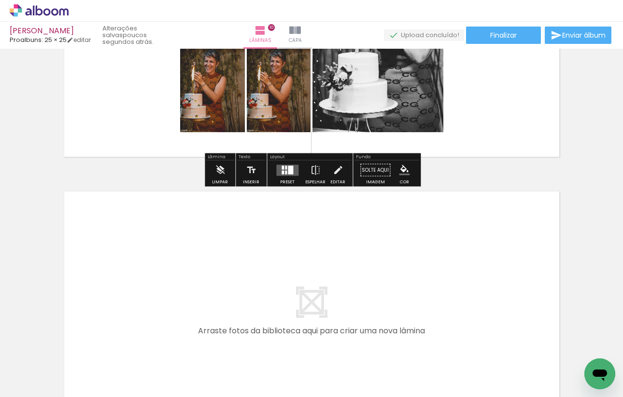
scroll to position [2725, 0]
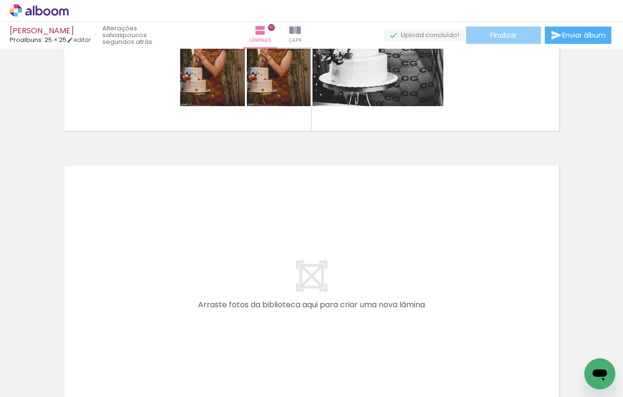
click at [522, 37] on paper-button "Finalizar" at bounding box center [503, 35] width 75 height 17
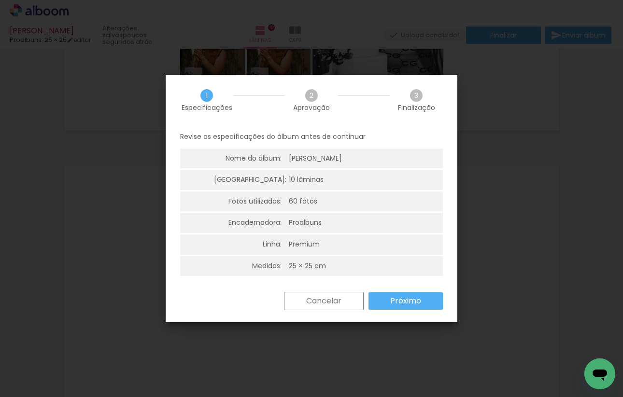
click at [397, 309] on paper-button "Próximo" at bounding box center [405, 300] width 74 height 17
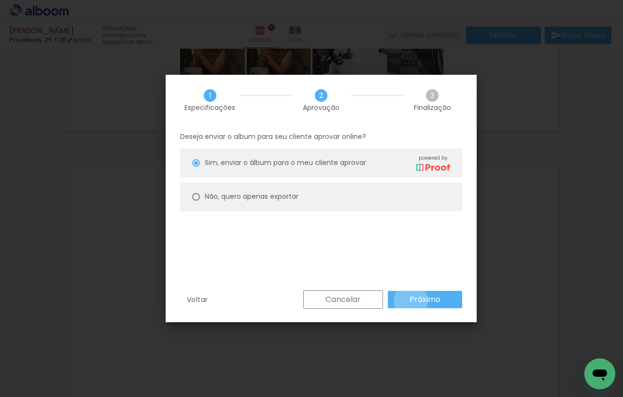
click at [0, 0] on slot "Próximo" at bounding box center [0, 0] width 0 height 0
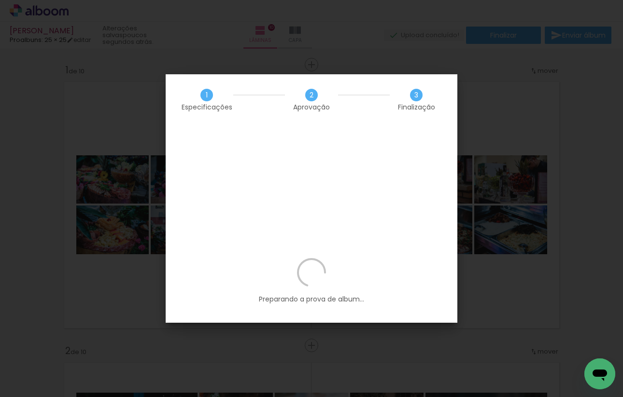
scroll to position [0, 2703]
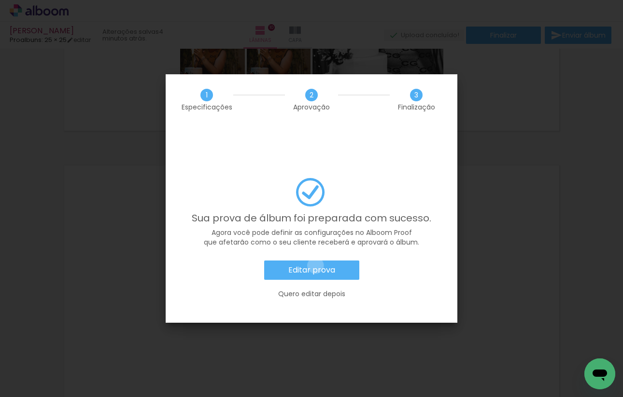
click at [0, 0] on slot "Editar prova" at bounding box center [0, 0] width 0 height 0
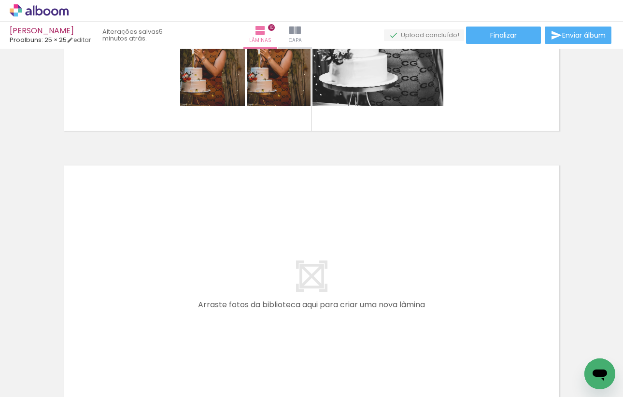
scroll to position [0, 2703]
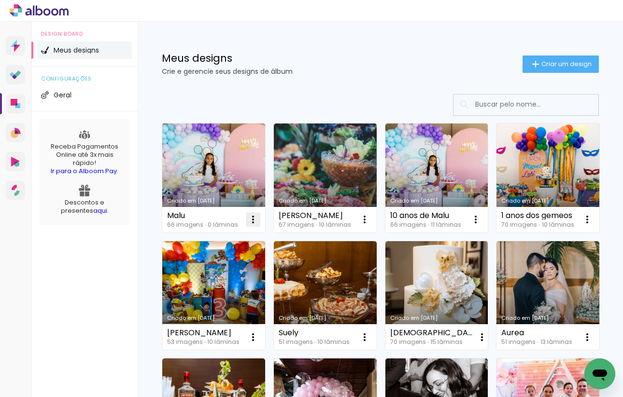
click at [251, 217] on iron-icon at bounding box center [253, 220] width 12 height 12
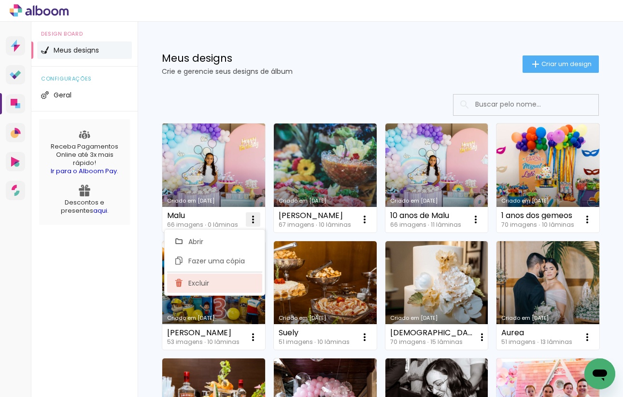
click at [259, 275] on paper-item "Excluir" at bounding box center [214, 283] width 95 height 19
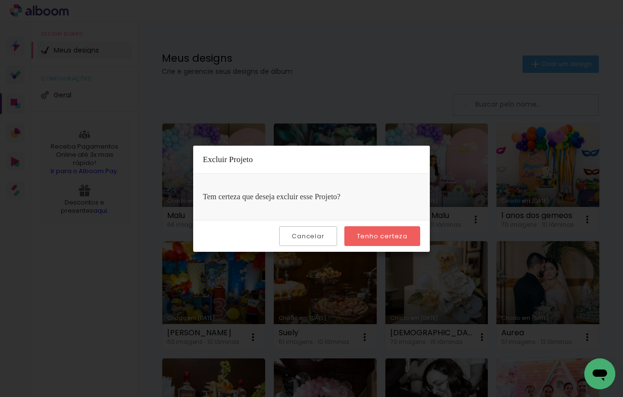
click at [358, 242] on paper-button "Tenho certeza" at bounding box center [382, 236] width 76 height 20
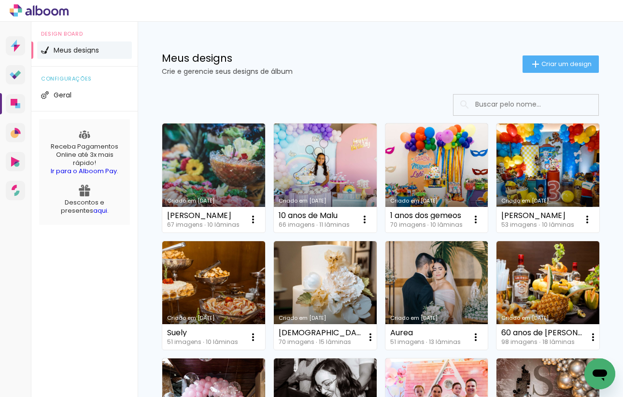
click at [316, 185] on link "Criado em [DATE]" at bounding box center [325, 178] width 103 height 109
